Goal: Information Seeking & Learning: Find specific page/section

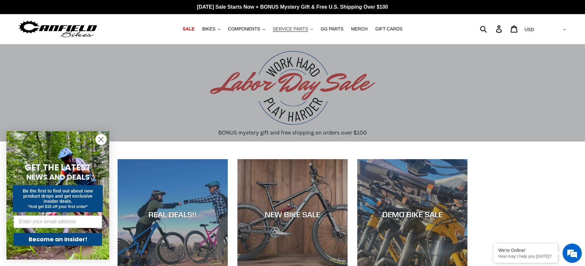
click at [307, 30] on span "SERVICE PARTS" at bounding box center [290, 28] width 35 height 5
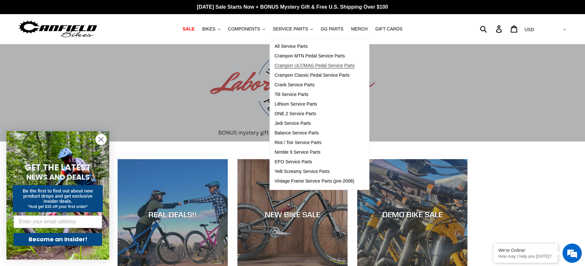
click at [326, 65] on span "Crampon ULT/MAG Pedal Service Parts" at bounding box center [314, 65] width 80 height 5
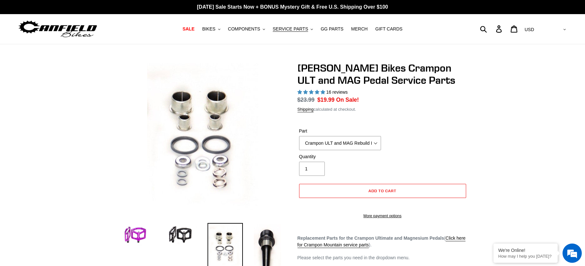
select select "highest-rating"
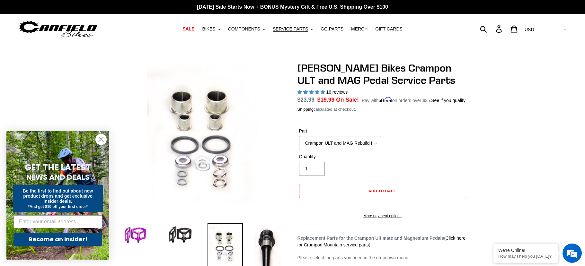
scroll to position [2, 0]
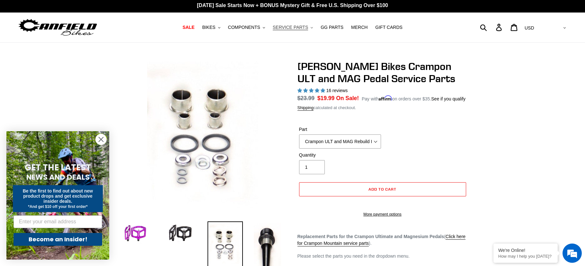
click at [302, 27] on span "SERVICE PARTS" at bounding box center [290, 27] width 35 height 5
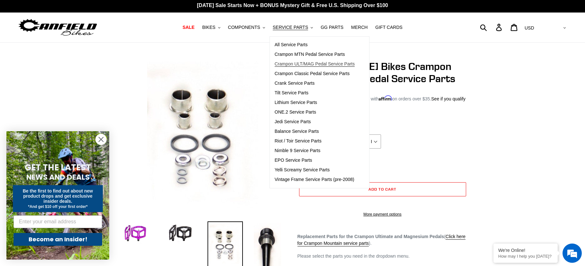
scroll to position [0, 0]
click at [306, 74] on span "Crampon Classic Pedal Service Parts" at bounding box center [311, 73] width 75 height 5
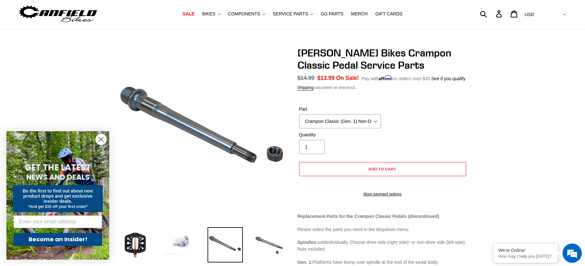
scroll to position [12, 0]
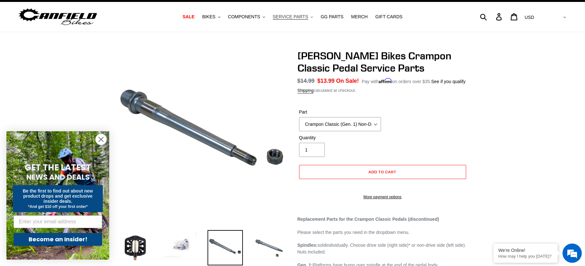
click at [311, 17] on icon ".cls-1{fill:#231f20}" at bounding box center [311, 17] width 2 height 2
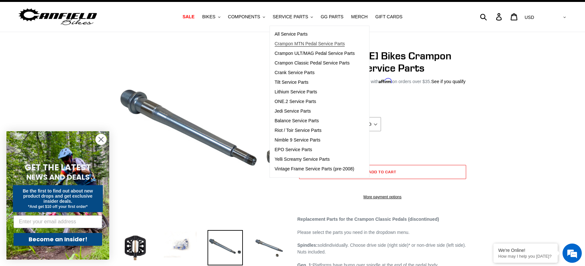
click at [309, 43] on span "Crampon MTN Pedal Service Parts" at bounding box center [309, 43] width 70 height 5
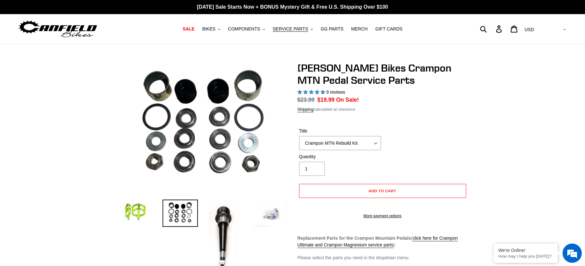
select select "highest-rating"
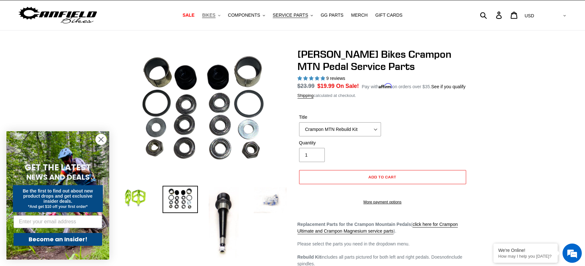
scroll to position [14, 0]
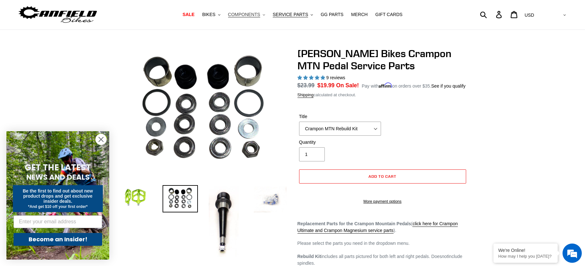
click at [256, 12] on span "COMPONENTS" at bounding box center [244, 14] width 32 height 5
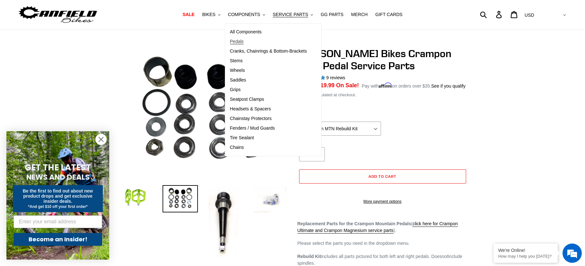
click at [242, 40] on span "Pedals" at bounding box center [237, 41] width 14 height 5
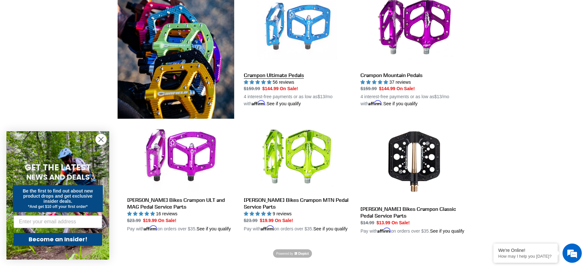
scroll to position [201, 0]
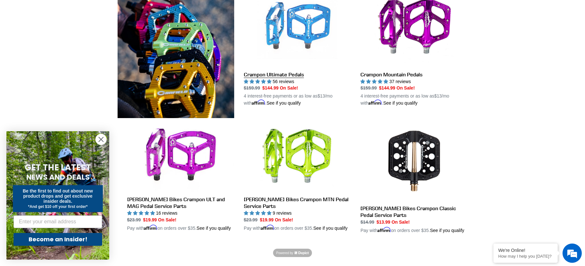
click at [291, 76] on link "Crampon Ultimate Pedals" at bounding box center [297, 47] width 107 height 120
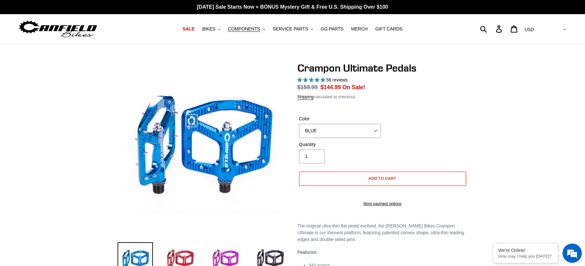
select select "highest-rating"
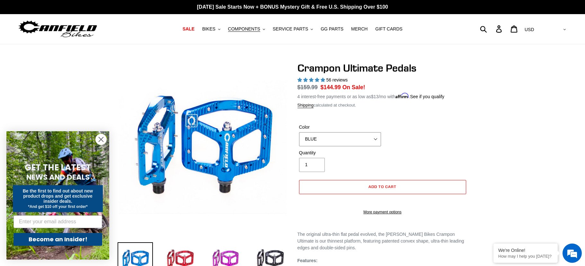
select select "RED"
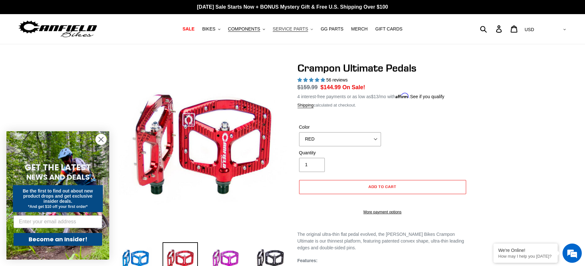
click at [293, 31] on span "SERVICE PARTS" at bounding box center [290, 28] width 35 height 5
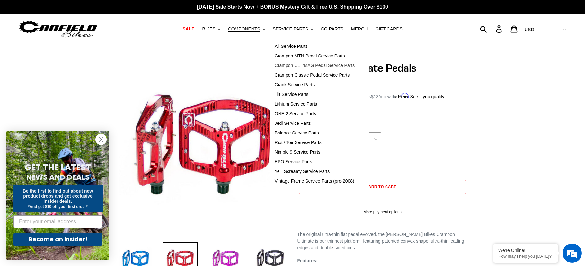
click at [322, 63] on span "Crampon ULT/MAG Pedal Service Parts" at bounding box center [314, 65] width 80 height 5
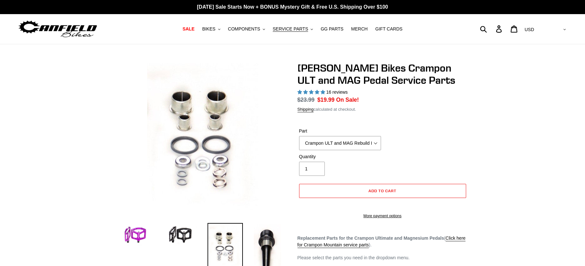
select select "highest-rating"
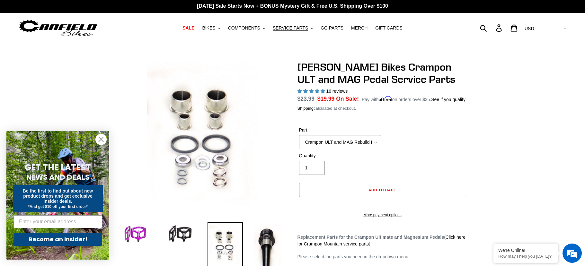
scroll to position [1, 0]
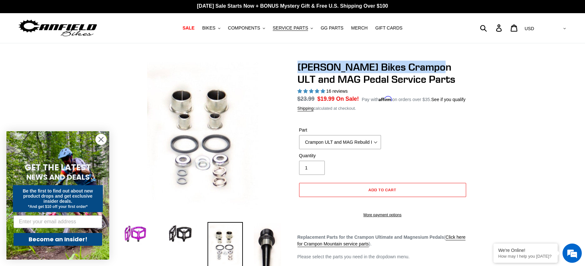
drag, startPoint x: 298, startPoint y: 67, endPoint x: 427, endPoint y: 70, distance: 128.7
click at [427, 70] on h1 "[PERSON_NAME] Bikes Crampon ULT and MAG Pedal Service Parts" at bounding box center [382, 73] width 170 height 25
copy h1 "[PERSON_NAME] Bikes Crampon ULT"
